Goal: Obtain resource: Download file/media

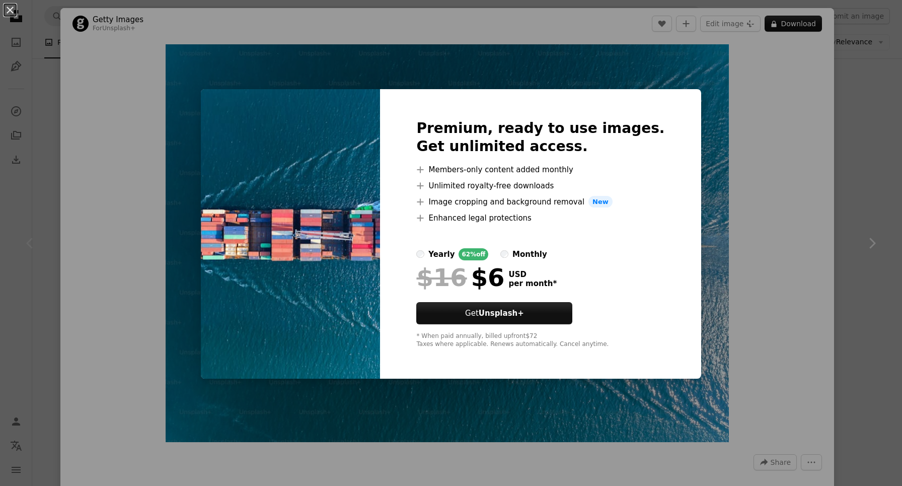
scroll to position [104, 0]
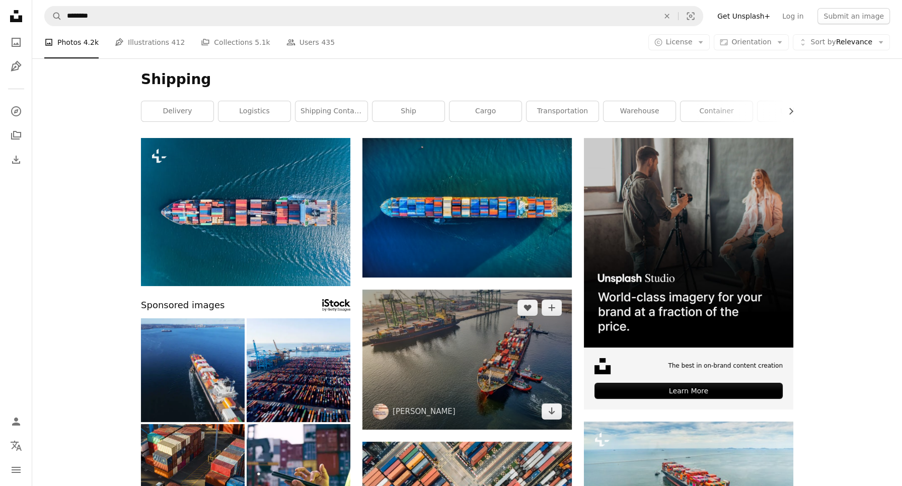
click at [499, 332] on img at bounding box center [466, 359] width 209 height 140
